Goal: Task Accomplishment & Management: Use online tool/utility

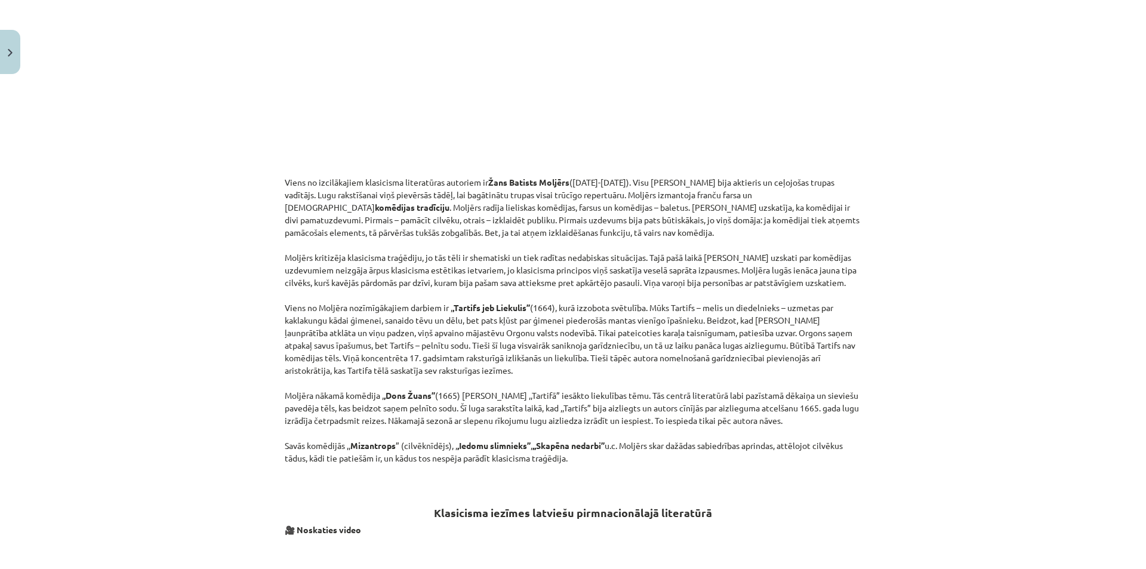
scroll to position [1263, 0]
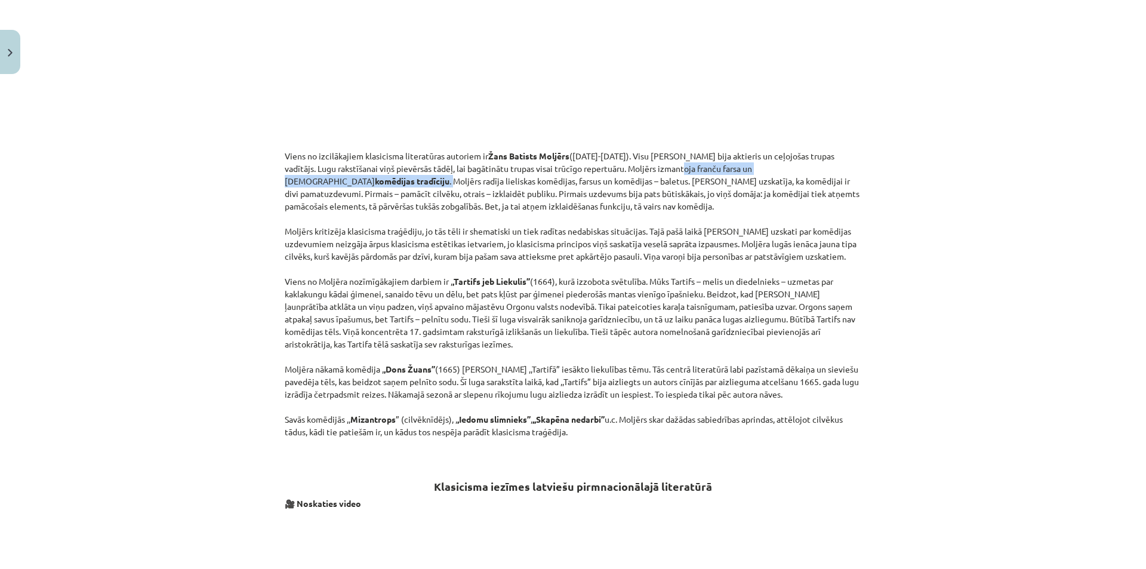
drag, startPoint x: 662, startPoint y: 169, endPoint x: 821, endPoint y: 171, distance: 158.2
click at [821, 171] on p "Viens no izcilākajiem klasicisma literatūras autoriem ir [PERSON_NAME] ([DATE]-…" at bounding box center [573, 294] width 576 height 288
click at [929, 166] on div "Mācību tēma: Literatūras i - 11. klases 1.ieskaites mācību materiāls #2 1.tēma.…" at bounding box center [573, 284] width 1146 height 569
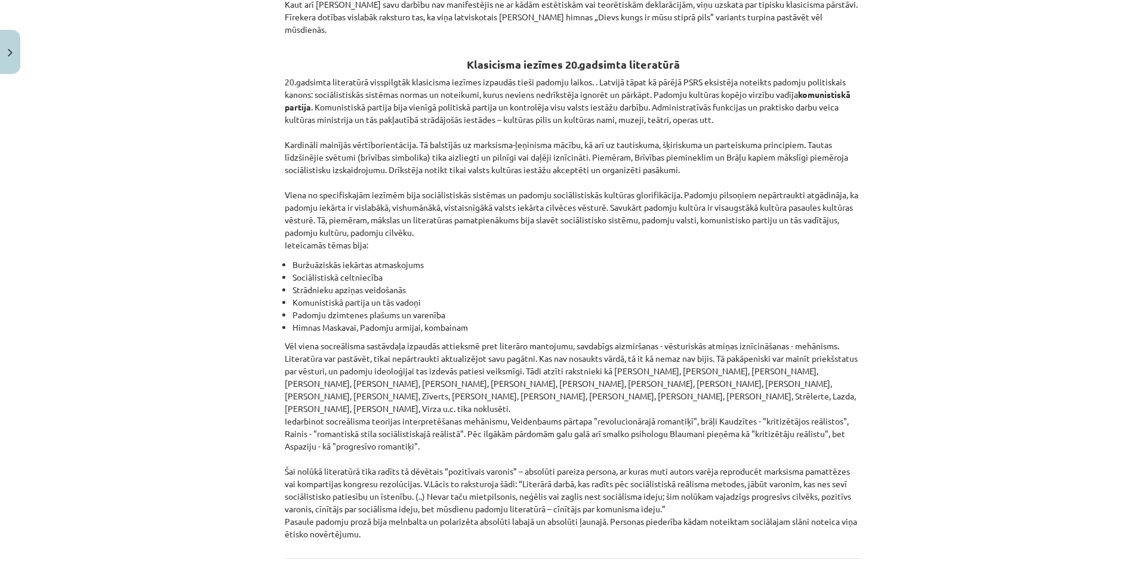
scroll to position [2546, 0]
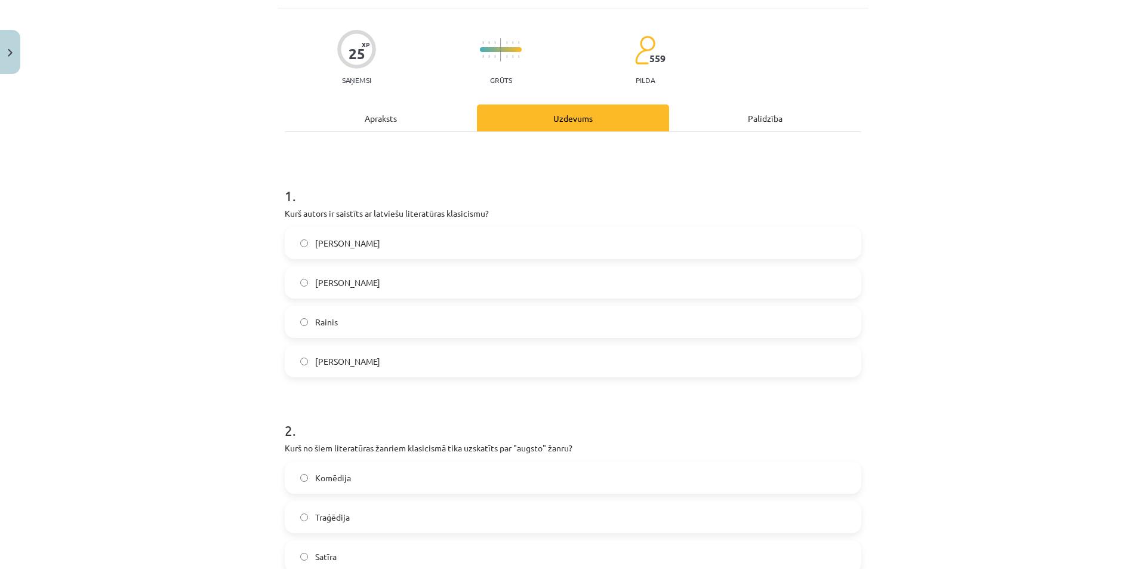
scroll to position [90, 0]
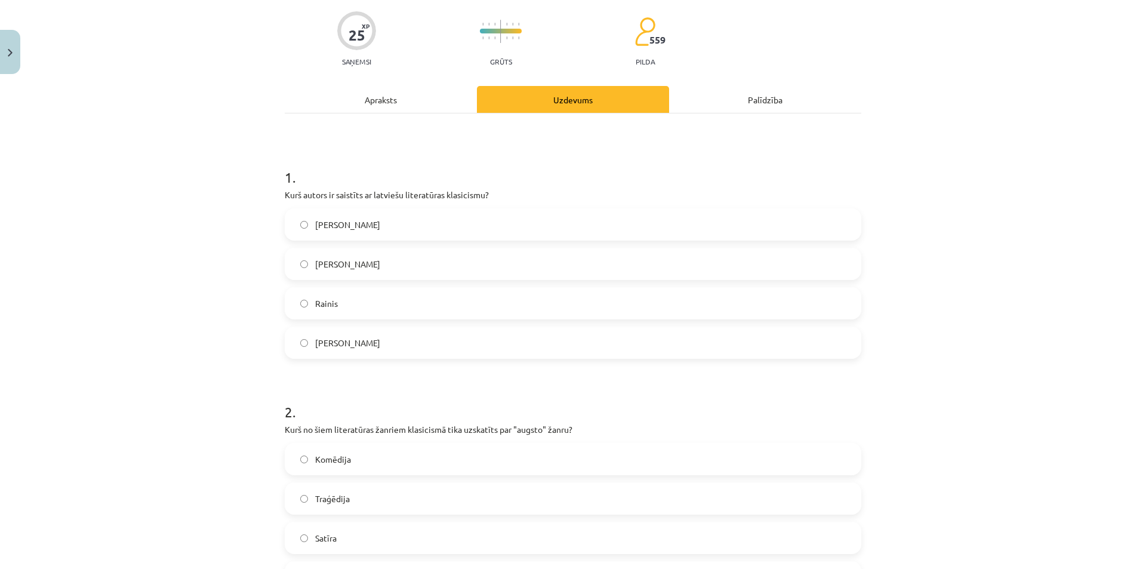
click at [383, 339] on label "[PERSON_NAME]" at bounding box center [573, 343] width 574 height 30
click at [394, 103] on div "Apraksts" at bounding box center [381, 99] width 192 height 27
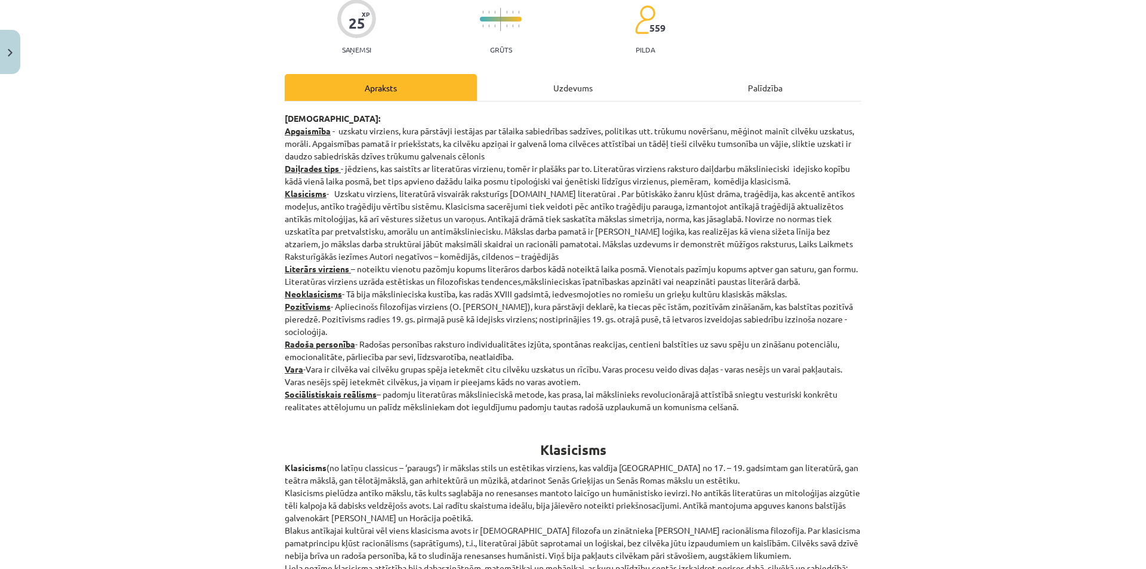
scroll to position [43, 0]
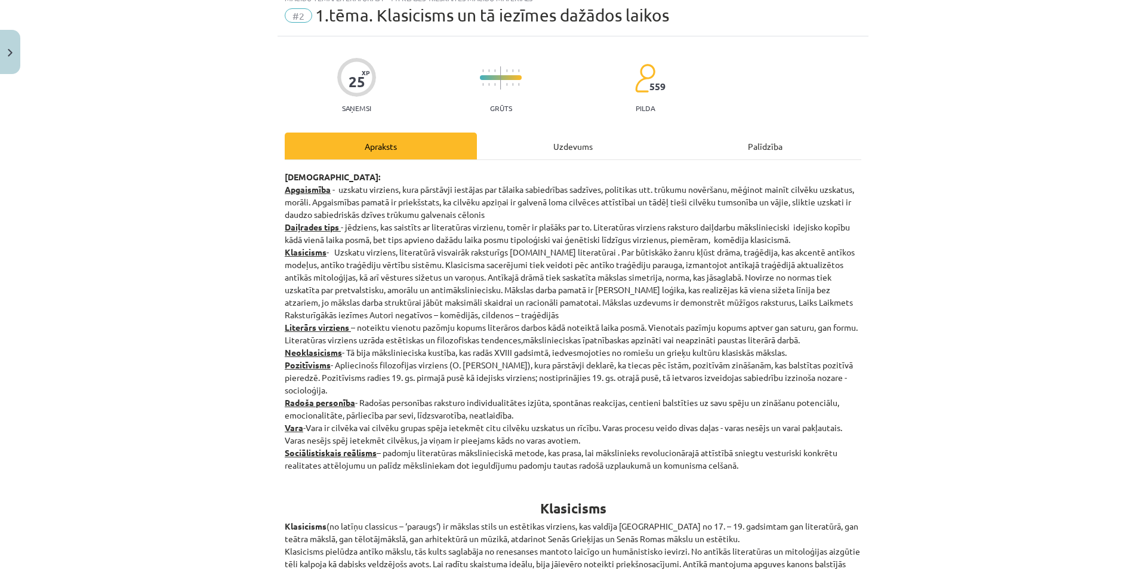
click at [576, 149] on div "Uzdevums" at bounding box center [573, 145] width 192 height 27
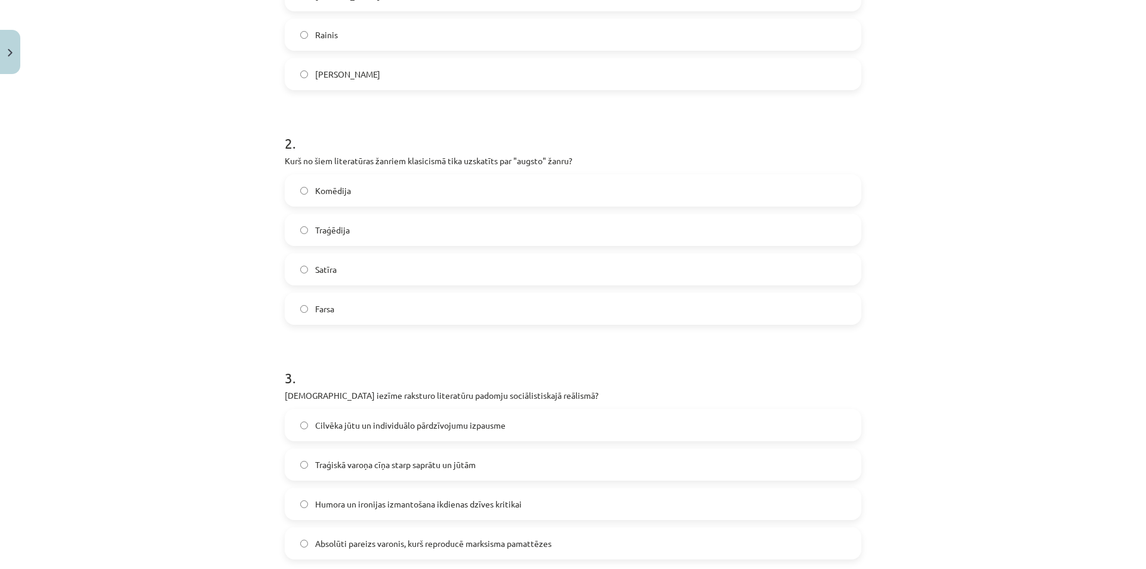
scroll to position [388, 0]
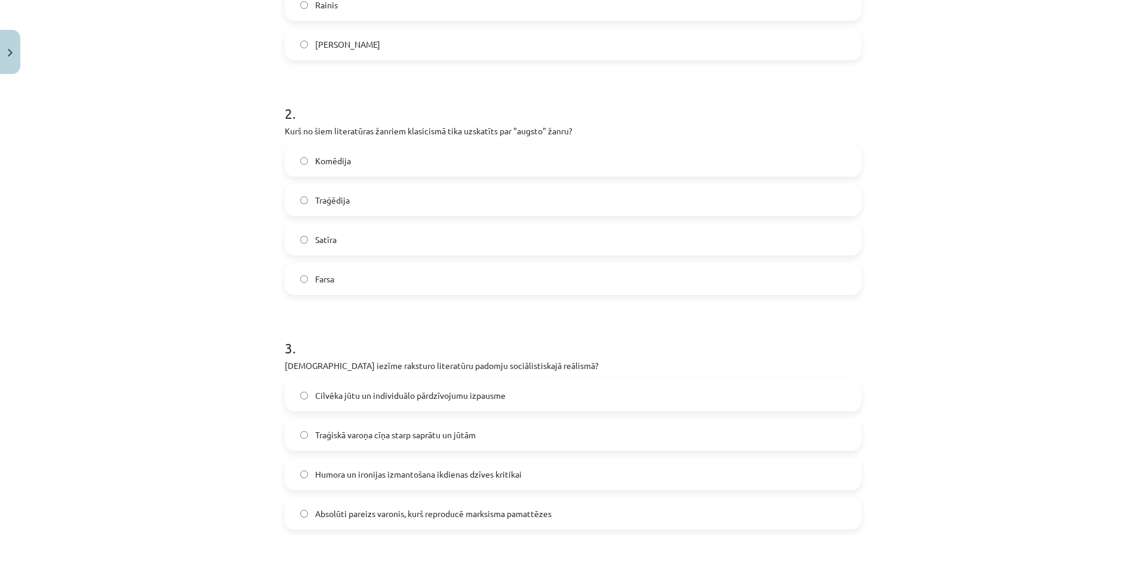
click at [699, 193] on label "Traģēdija" at bounding box center [573, 200] width 574 height 30
click at [750, 238] on label "Satīra" at bounding box center [573, 239] width 574 height 30
click at [761, 203] on label "Traģēdija" at bounding box center [573, 200] width 574 height 30
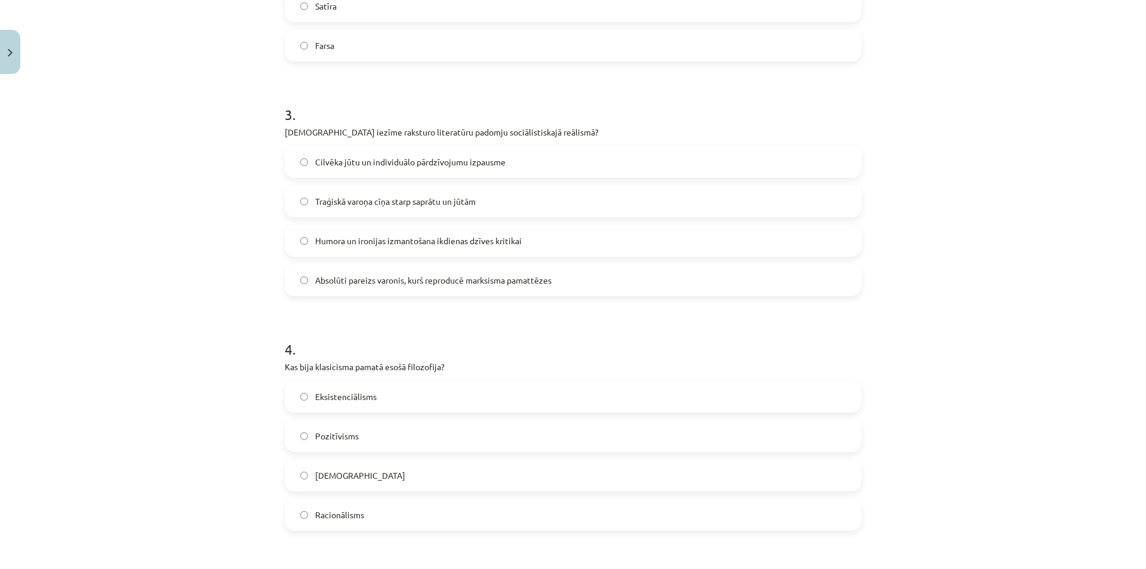
scroll to position [627, 0]
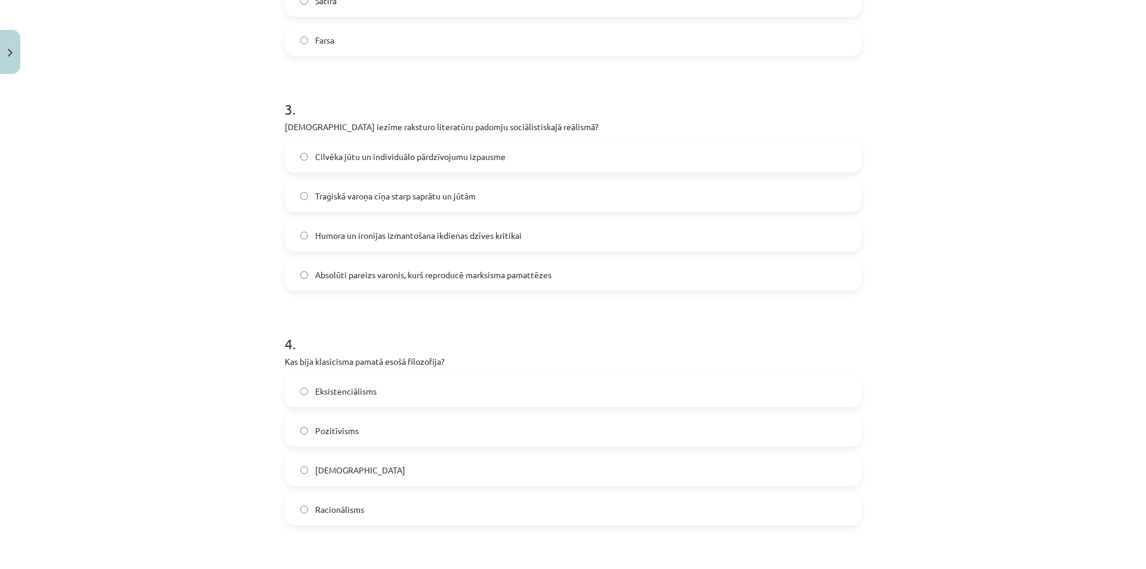
click at [727, 195] on label "Traģiskā varoņa cīņa starp saprātu un jūtām" at bounding box center [573, 196] width 574 height 30
click at [647, 275] on label "Absolūti pareizs varonis, kurš reproducē marksisma pamattēzes" at bounding box center [573, 275] width 574 height 30
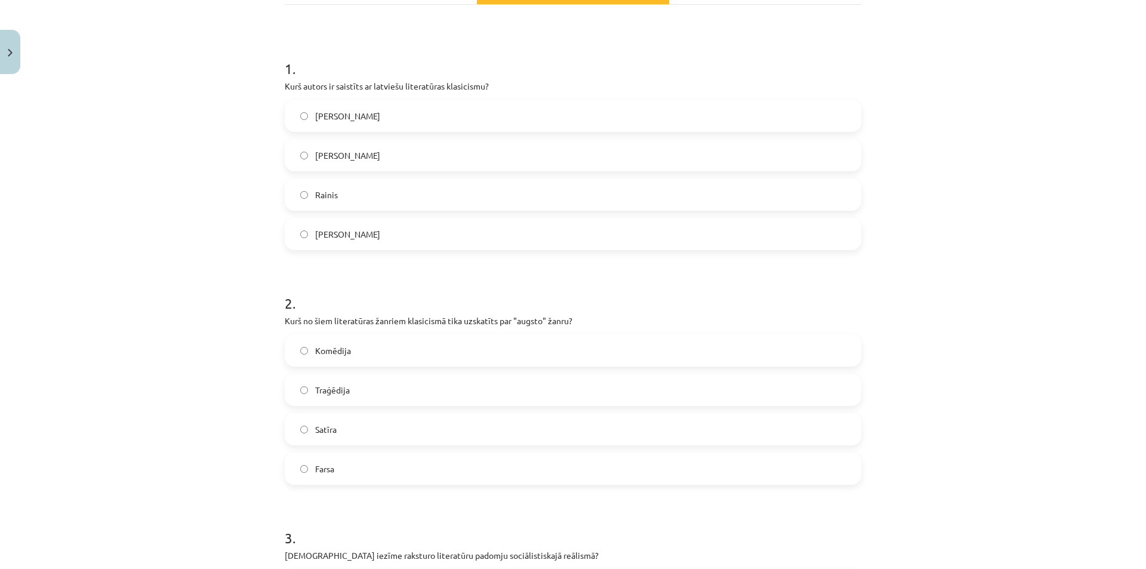
scroll to position [30, 0]
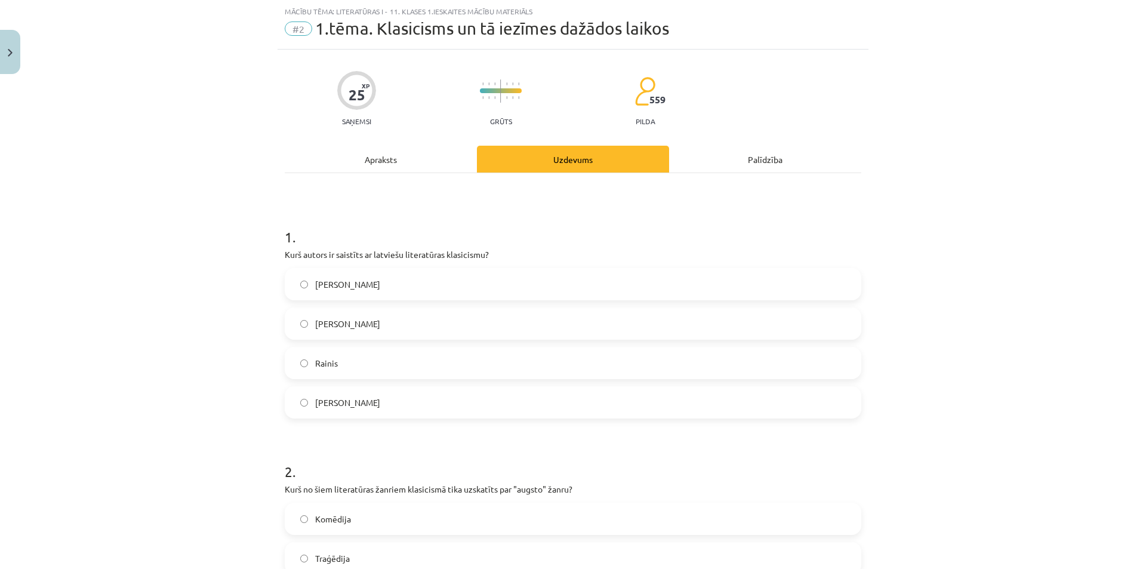
click at [403, 147] on div "Apraksts" at bounding box center [381, 159] width 192 height 27
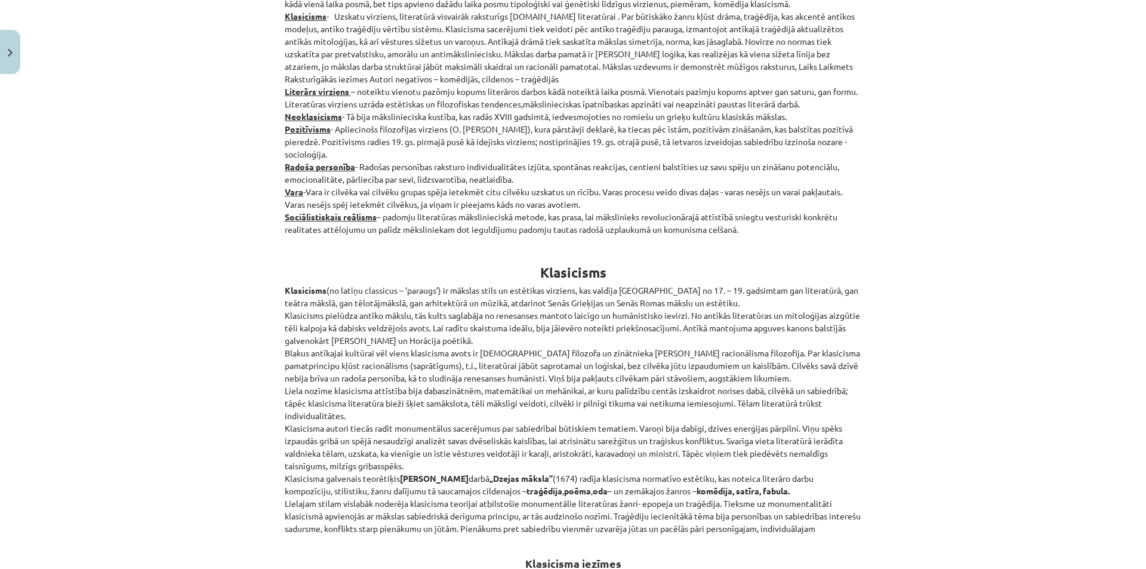
scroll to position [388, 0]
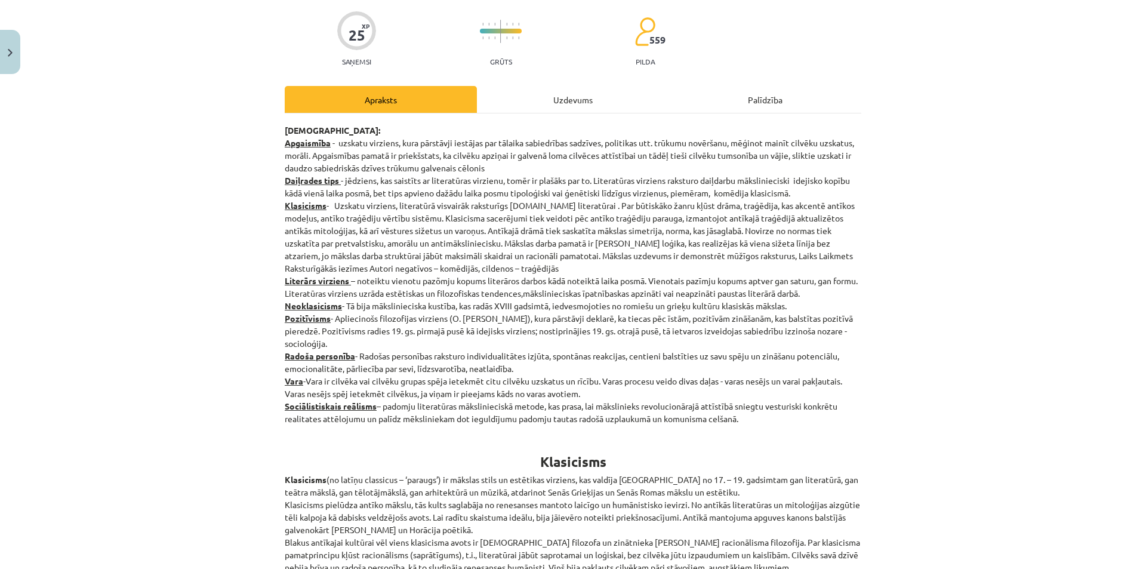
click at [576, 95] on div "Uzdevums" at bounding box center [573, 99] width 192 height 27
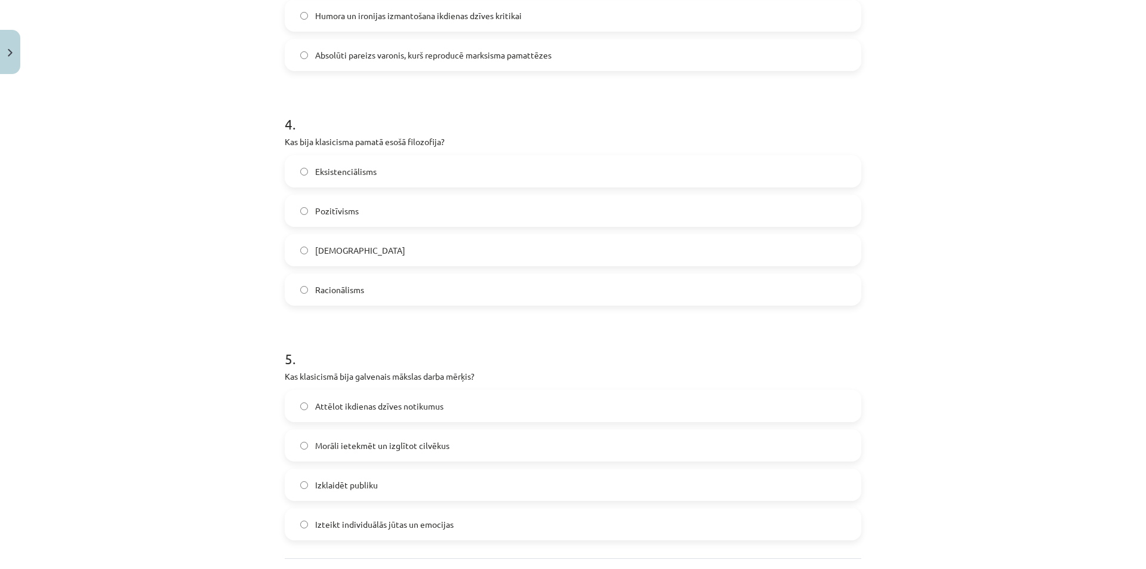
scroll to position [865, 0]
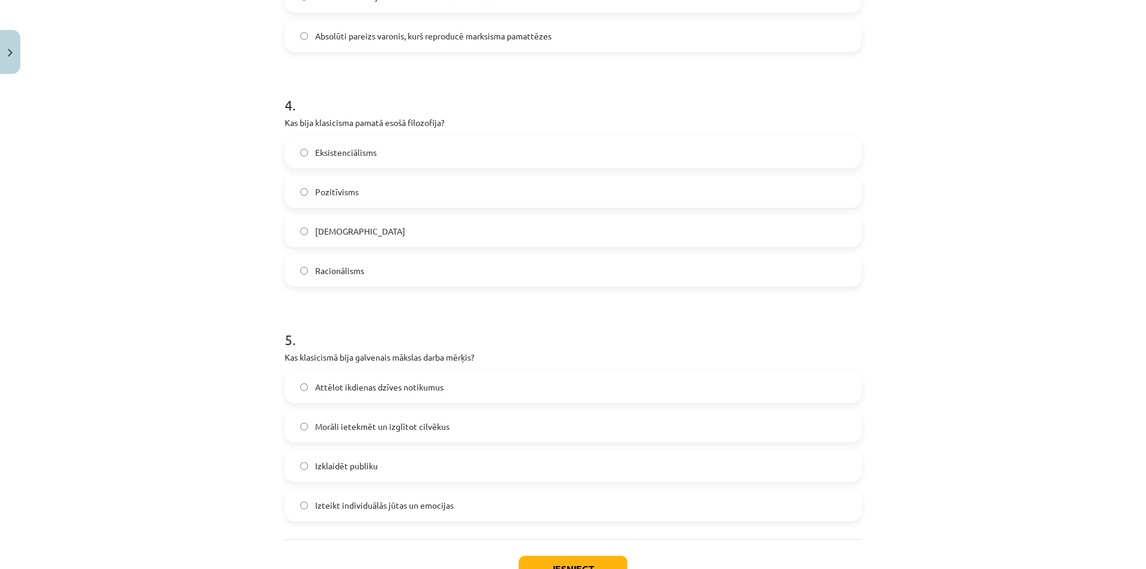
click at [742, 277] on label "Racionālisms" at bounding box center [573, 270] width 574 height 30
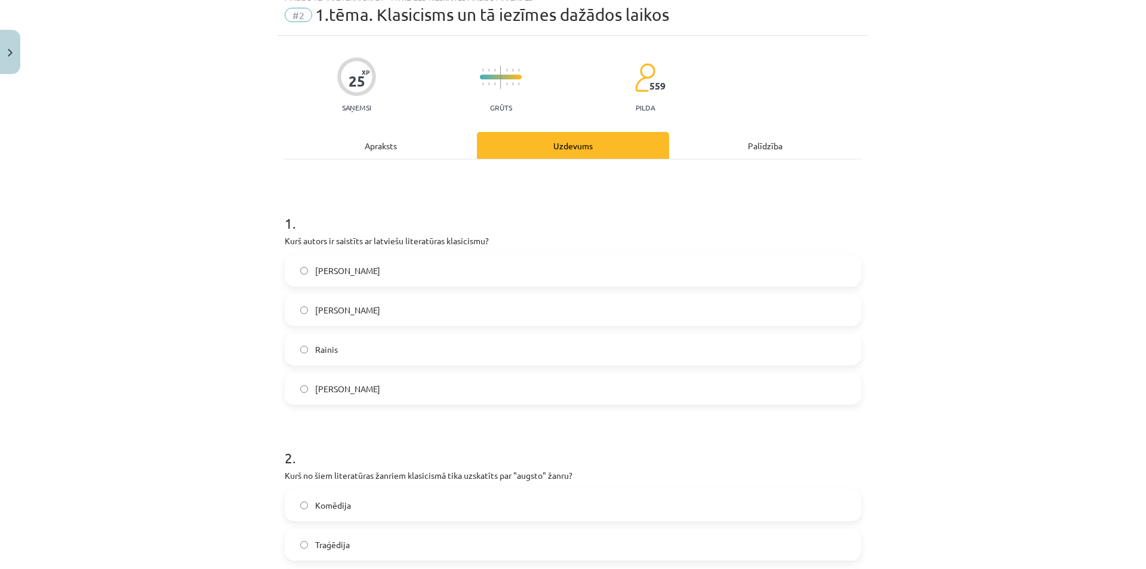
scroll to position [30, 0]
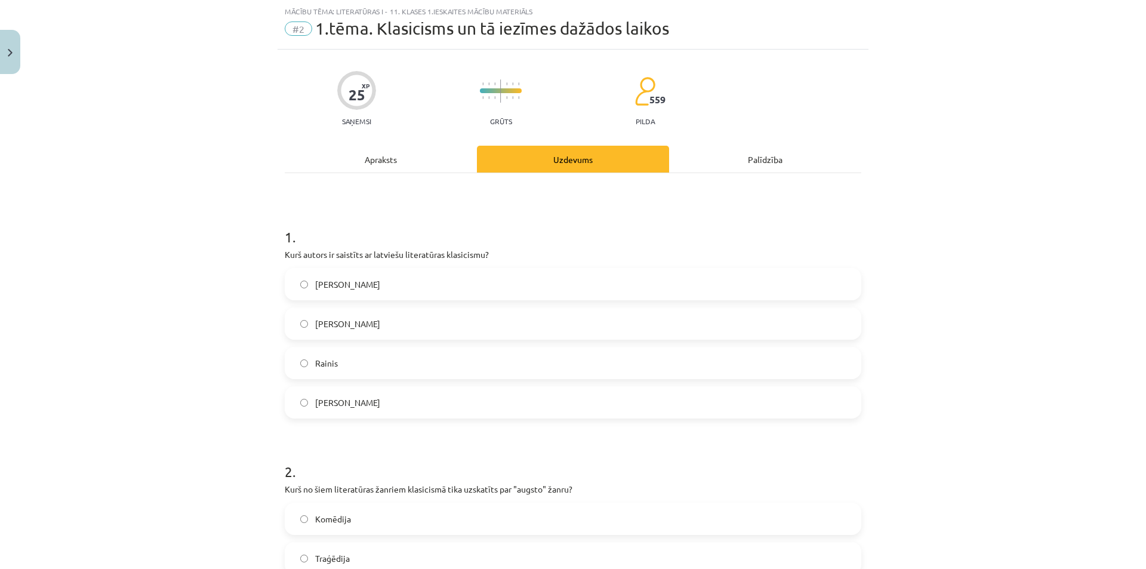
click at [425, 163] on div "Apraksts" at bounding box center [381, 159] width 192 height 27
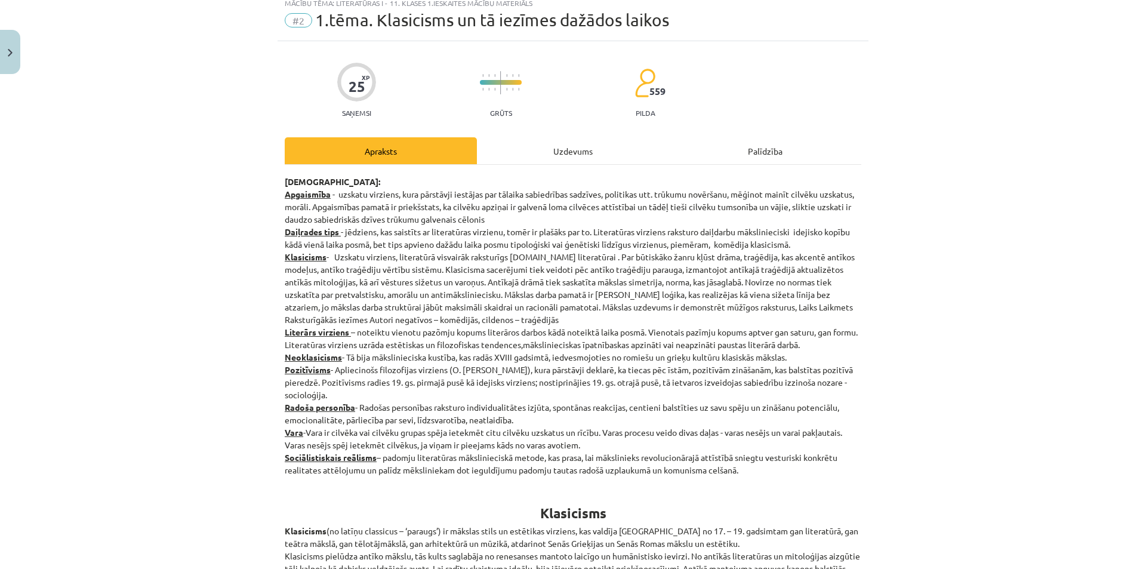
scroll to position [0, 0]
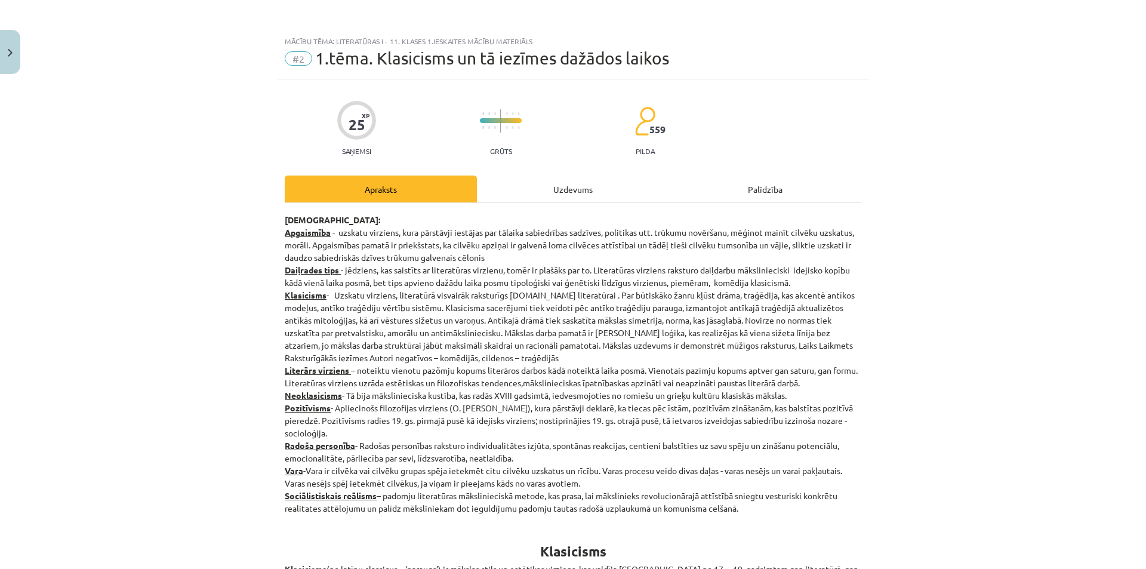
click at [575, 186] on div "Uzdevums" at bounding box center [573, 188] width 192 height 27
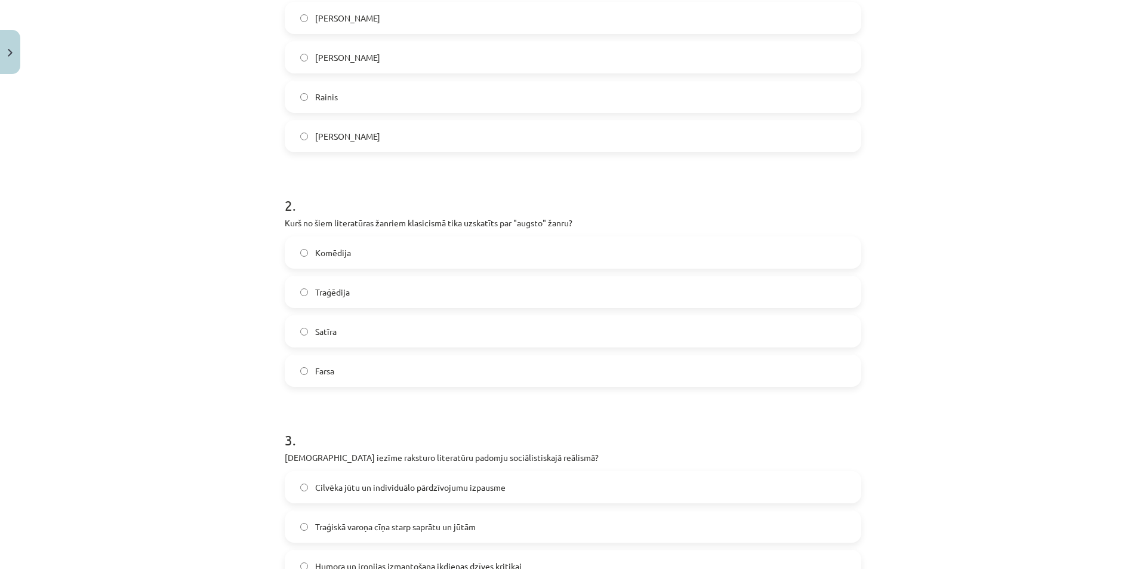
scroll to position [149, 0]
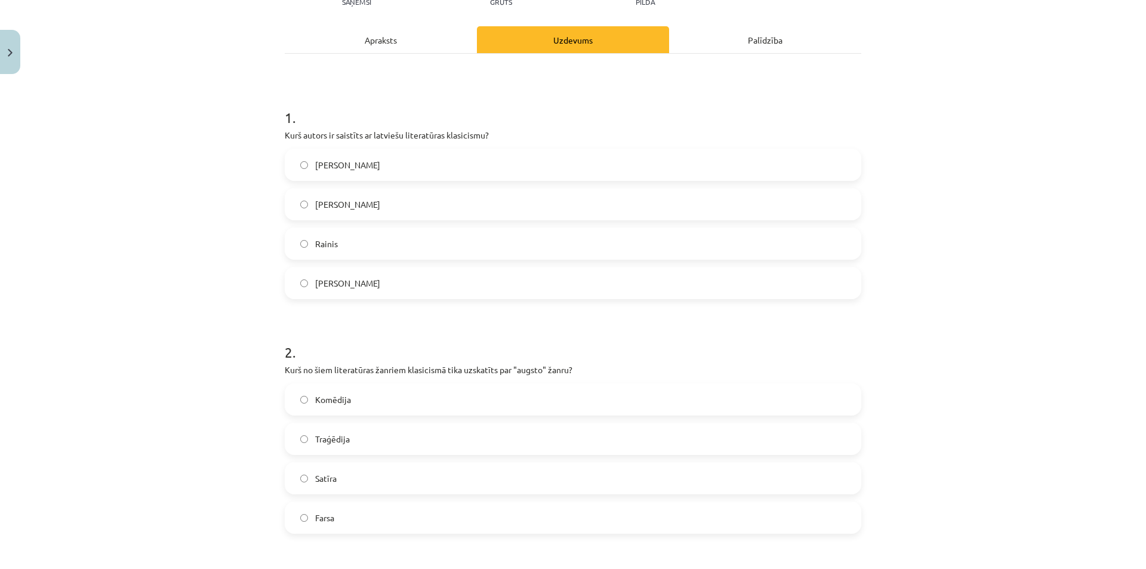
click at [381, 38] on div "Apraksts" at bounding box center [381, 39] width 192 height 27
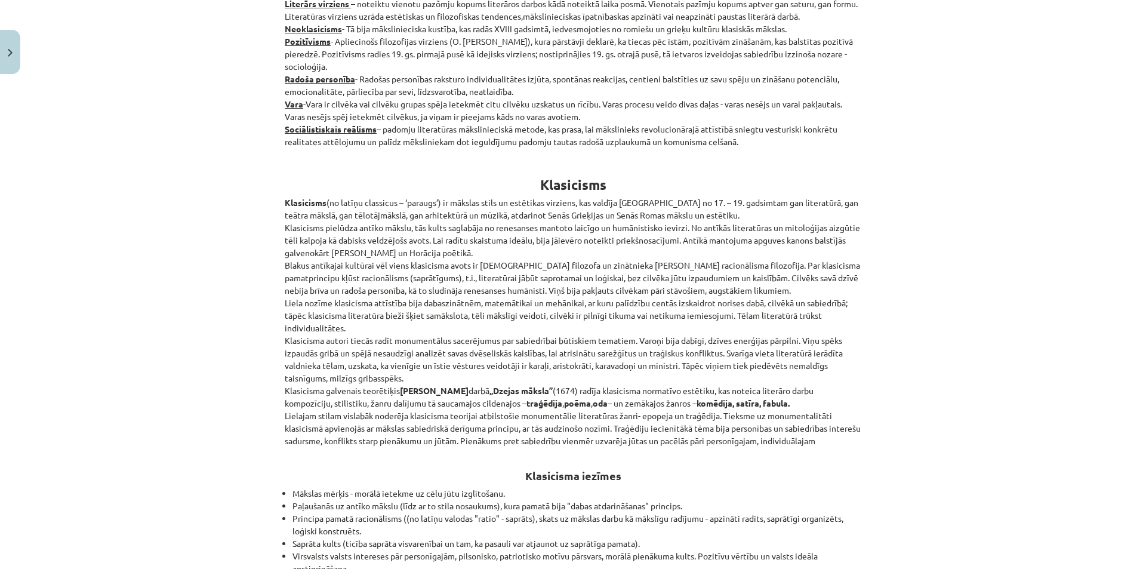
scroll to position [388, 0]
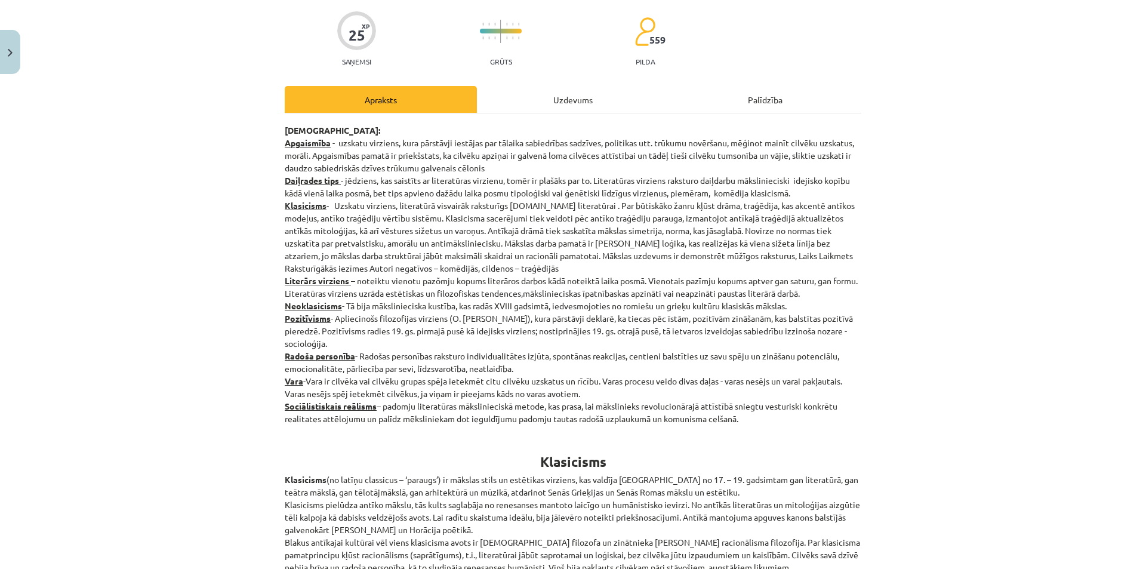
click at [591, 98] on div "Uzdevums" at bounding box center [573, 99] width 192 height 27
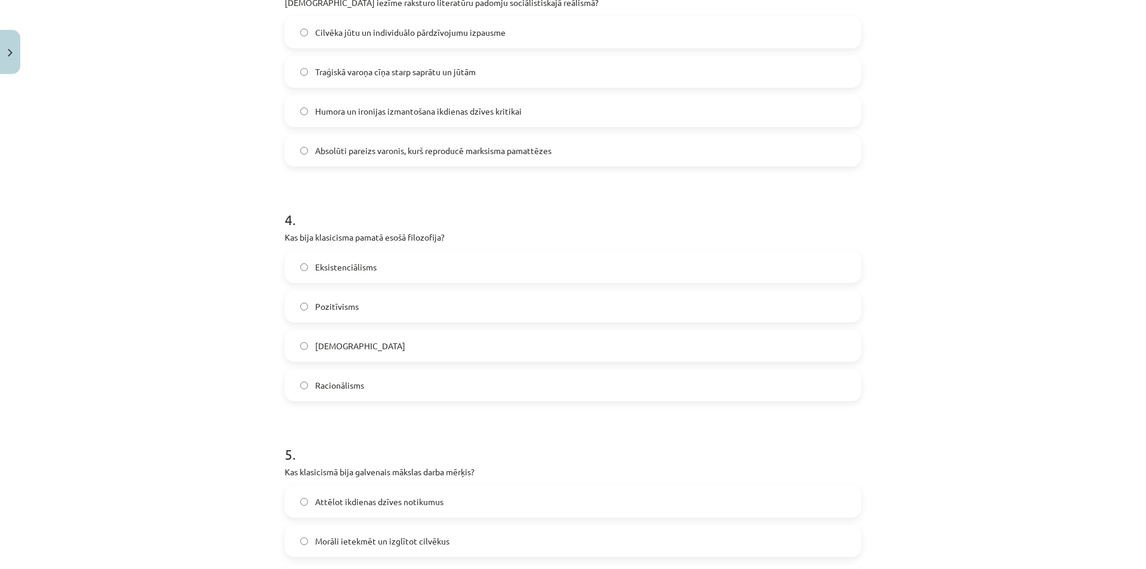
scroll to position [956, 0]
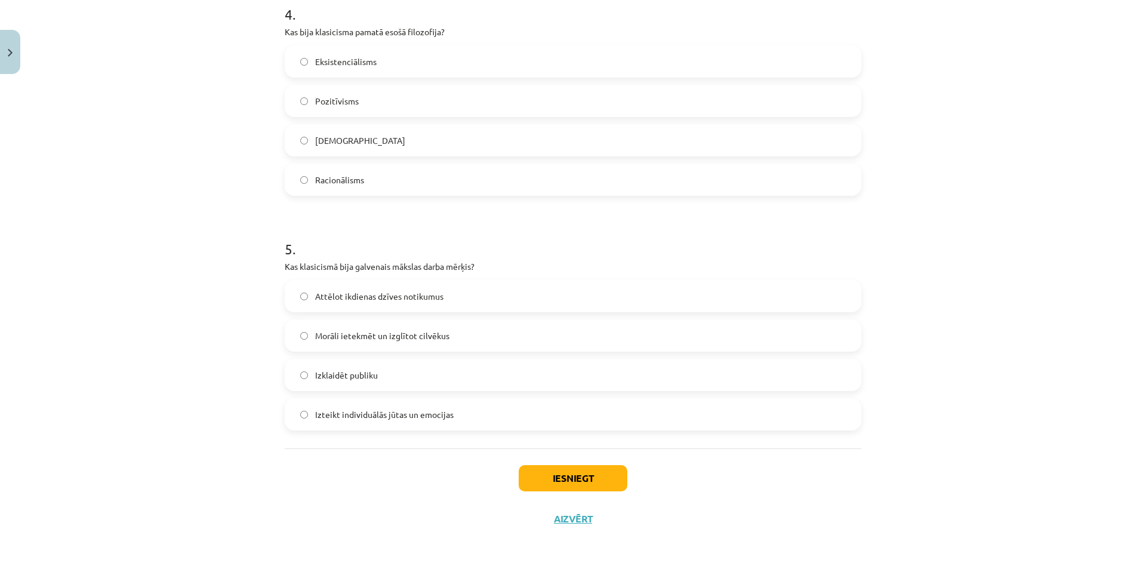
click at [324, 331] on span "Morāli ietekmēt un izglītot cilvēkus" at bounding box center [382, 335] width 134 height 13
click at [566, 482] on button "Iesniegt" at bounding box center [573, 478] width 109 height 26
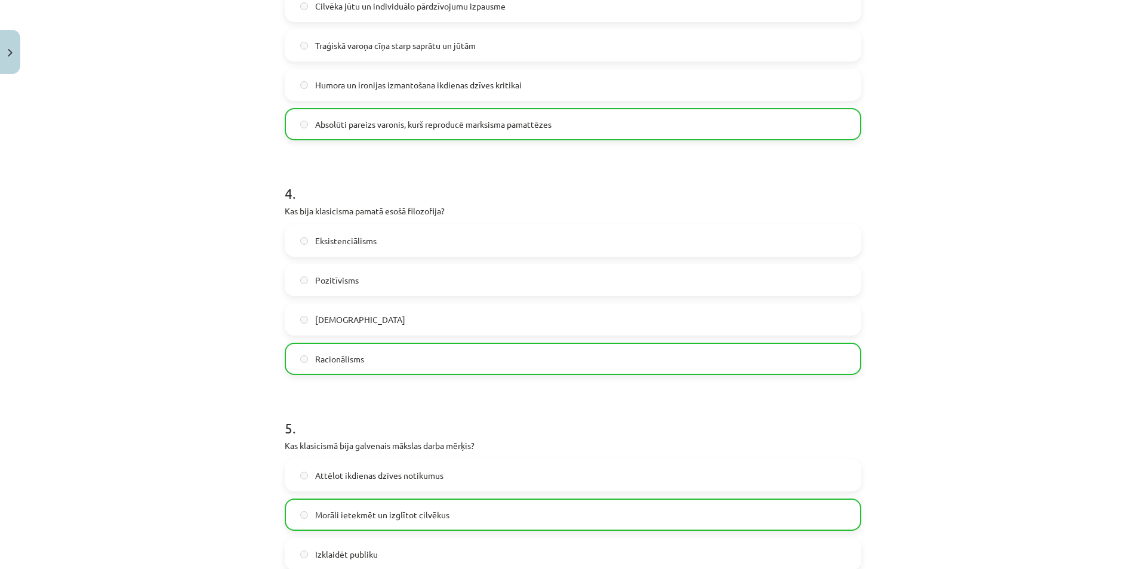
scroll to position [994, 0]
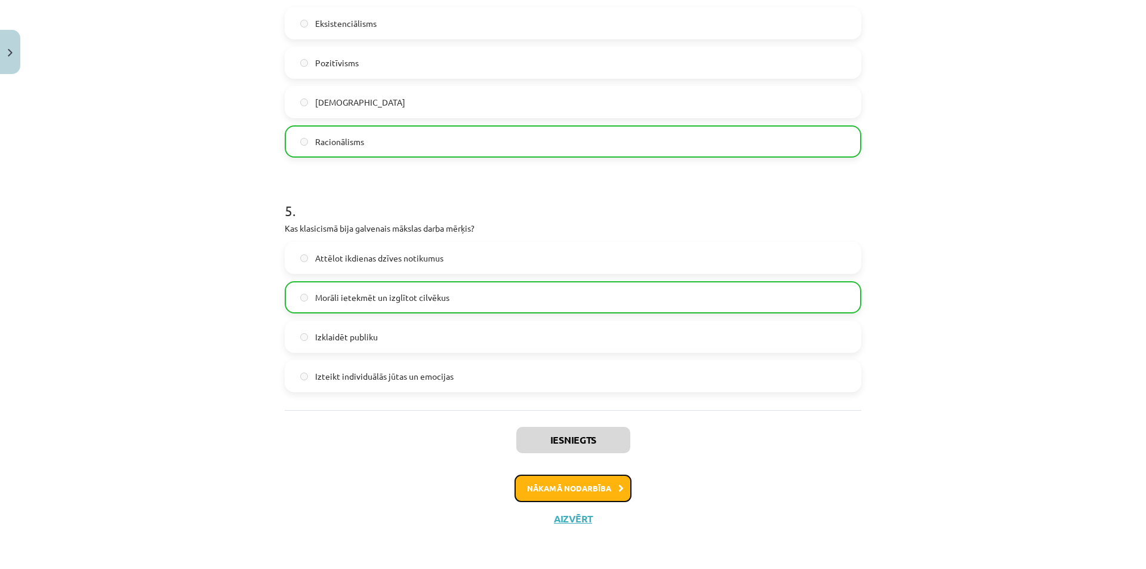
click at [552, 485] on button "Nākamā nodarbība" at bounding box center [572, 487] width 117 height 27
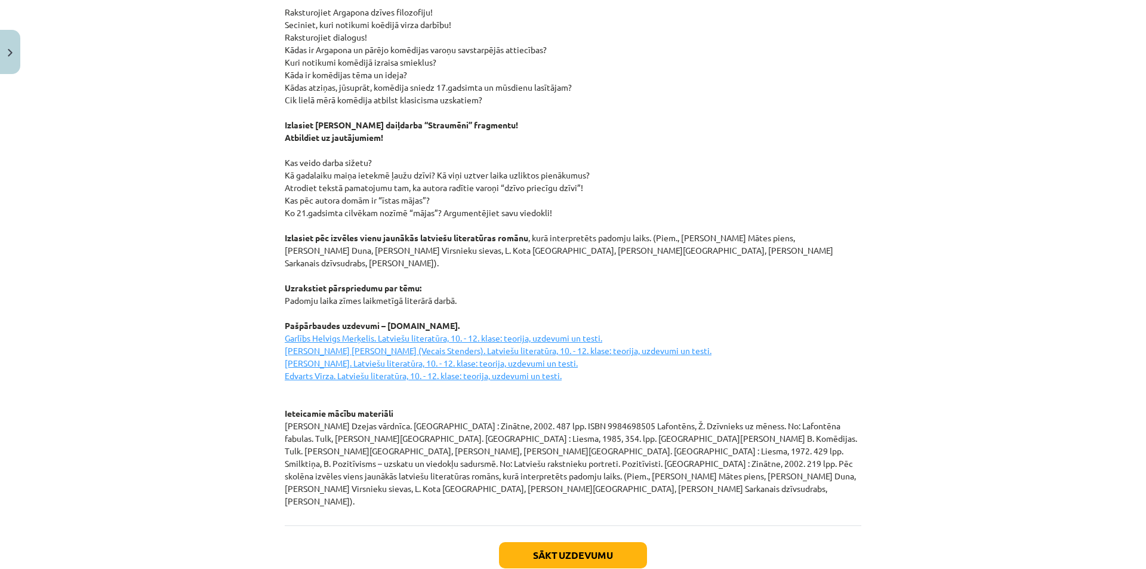
scroll to position [1501, 0]
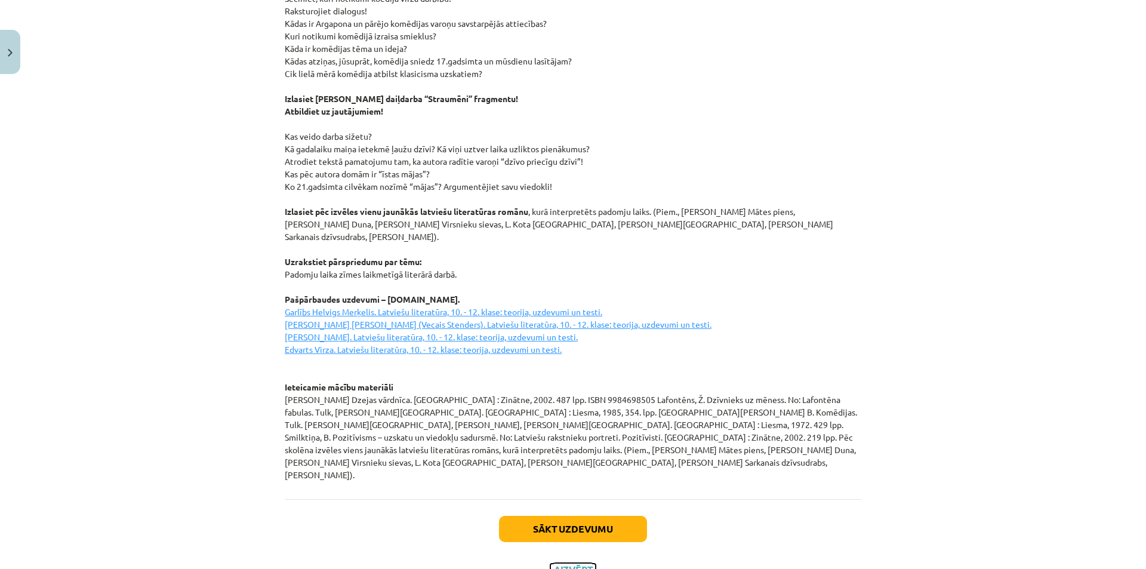
click at [564, 563] on button "Aizvērt" at bounding box center [572, 569] width 45 height 12
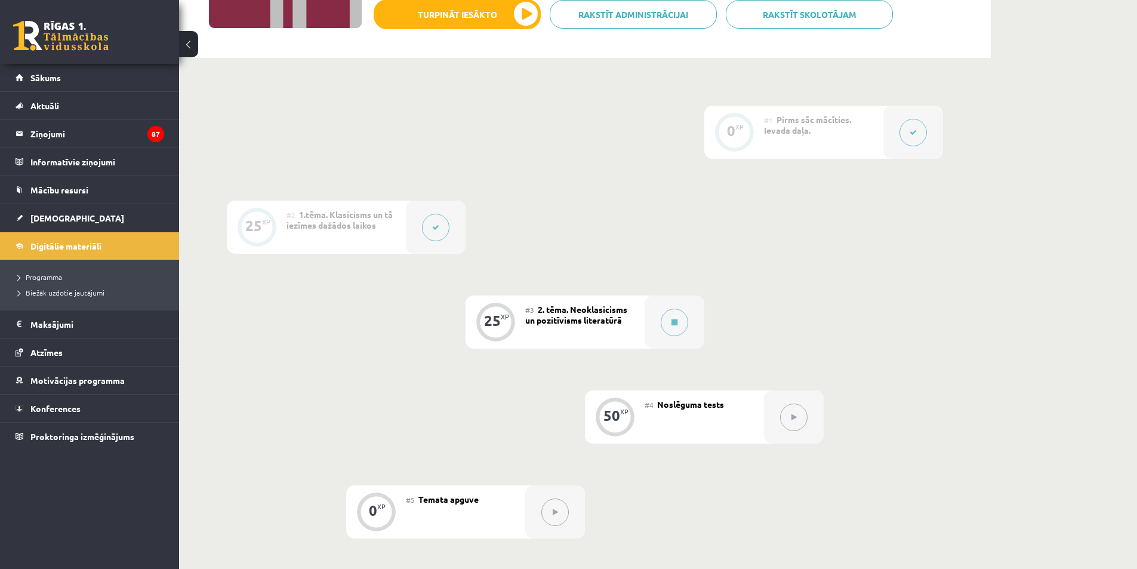
scroll to position [215, 0]
